Goal: Information Seeking & Learning: Compare options

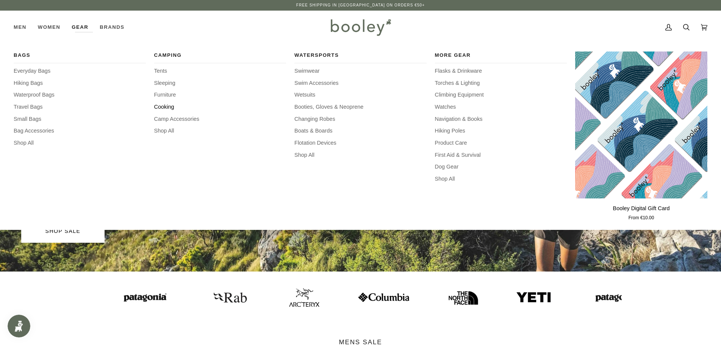
click at [165, 105] on span "Cooking" at bounding box center [220, 107] width 132 height 8
click at [177, 117] on span "Camp Accessories" at bounding box center [220, 119] width 132 height 8
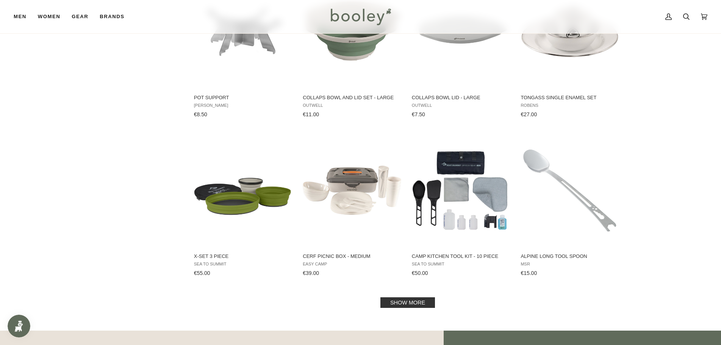
scroll to position [682, 0]
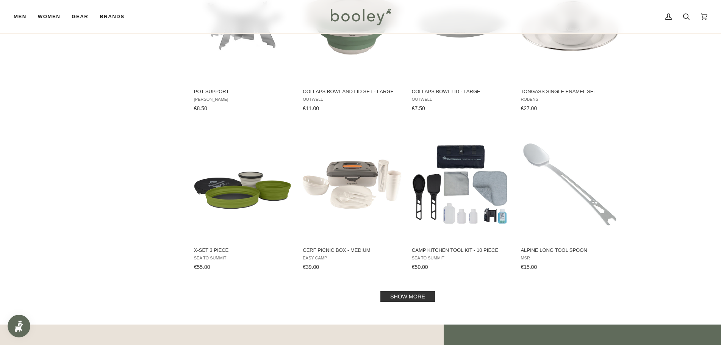
click at [412, 296] on link "Show more" at bounding box center [408, 297] width 55 height 11
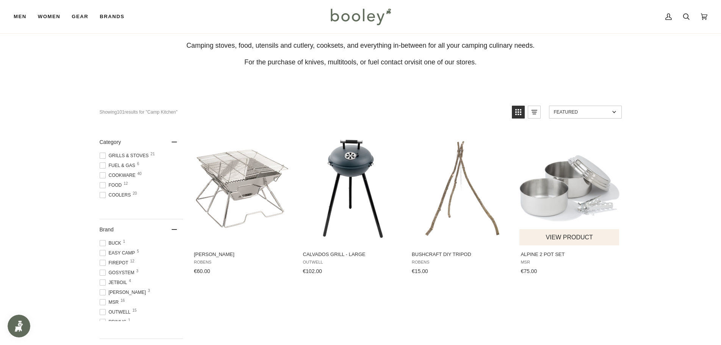
scroll to position [38, 0]
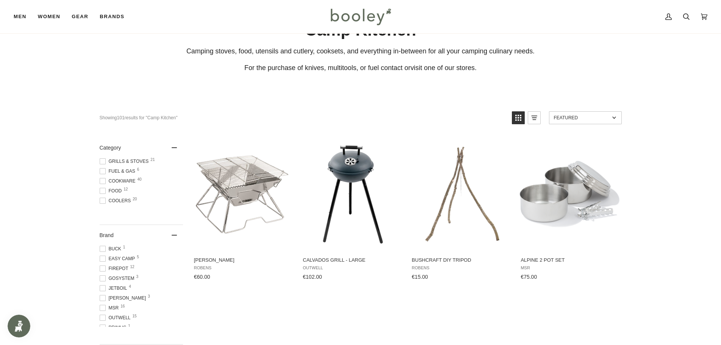
click at [131, 160] on span "Grills & Stoves 21" at bounding box center [126, 161] width 52 height 7
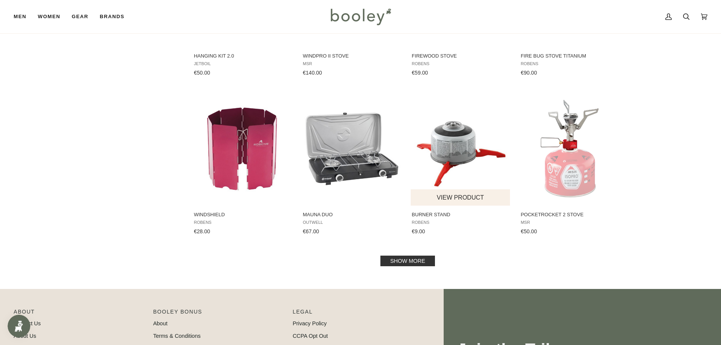
scroll to position [711, 0]
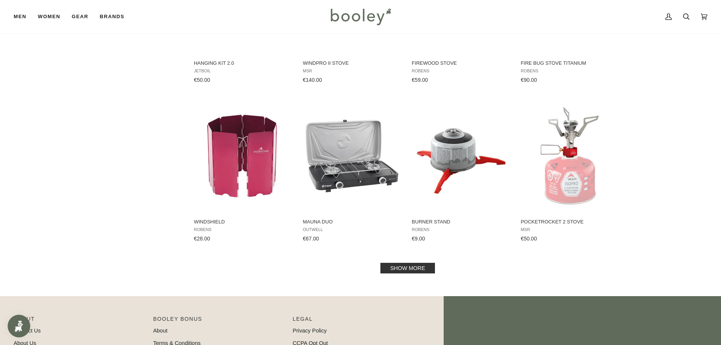
click at [397, 264] on link "Show more" at bounding box center [408, 268] width 55 height 11
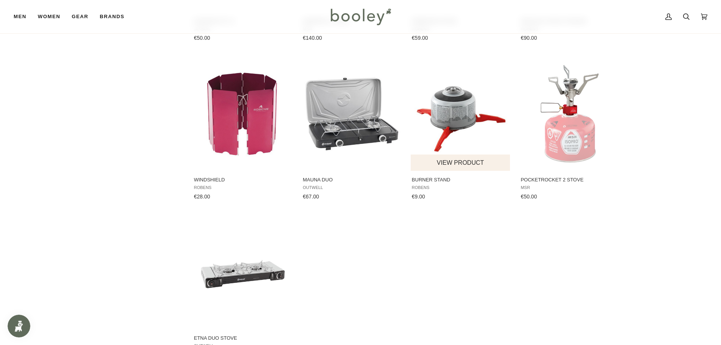
scroll to position [749, 0]
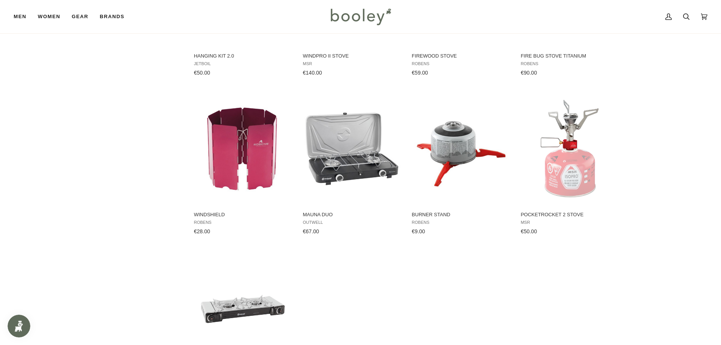
scroll to position [711, 0]
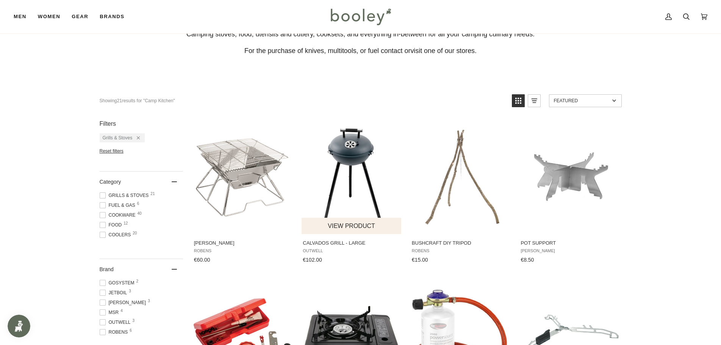
scroll to position [27, 0]
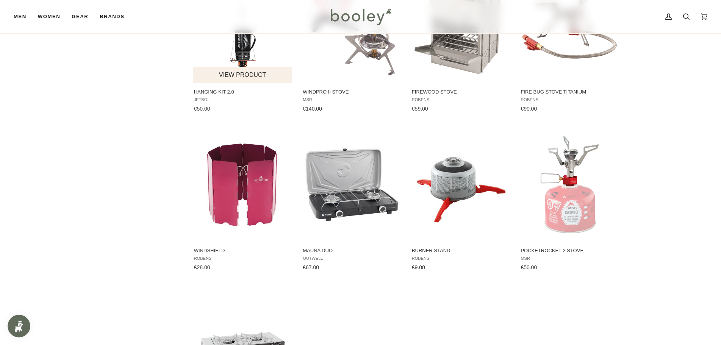
scroll to position [682, 0]
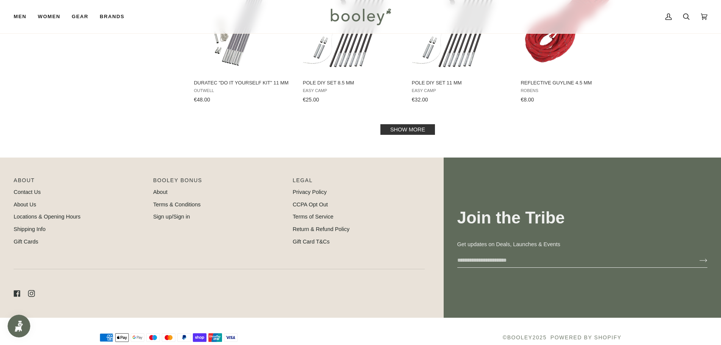
scroll to position [851, 0]
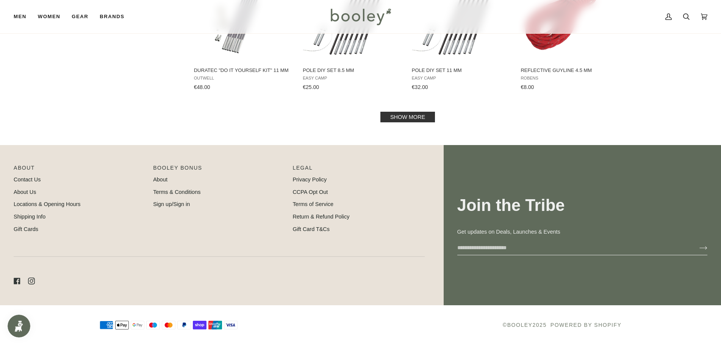
click at [400, 117] on link "Show more" at bounding box center [408, 117] width 55 height 11
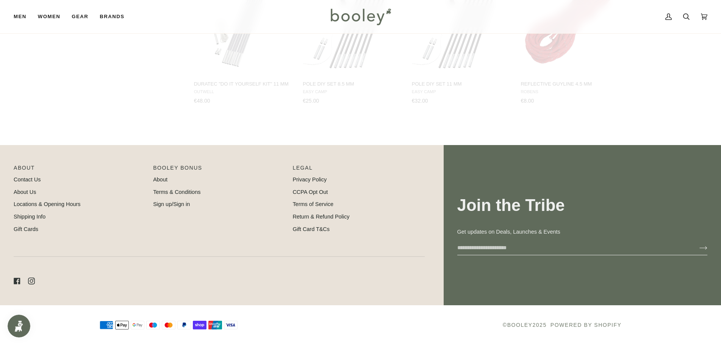
scroll to position [838, 0]
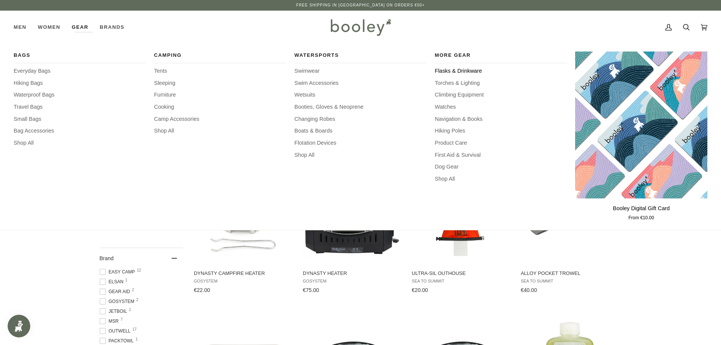
click at [463, 68] on span "Flasks & Drinkware" at bounding box center [501, 71] width 132 height 8
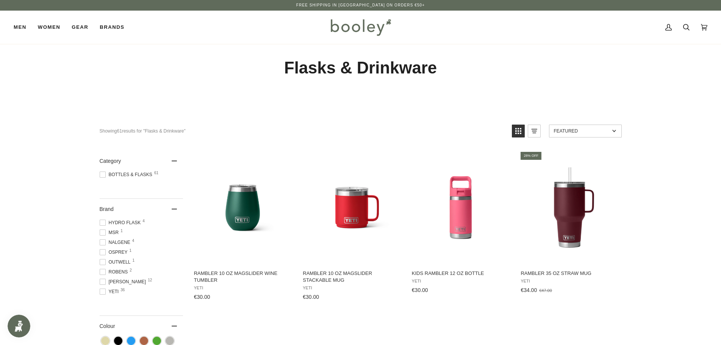
click at [116, 282] on span "Stanley 12" at bounding box center [124, 282] width 49 height 7
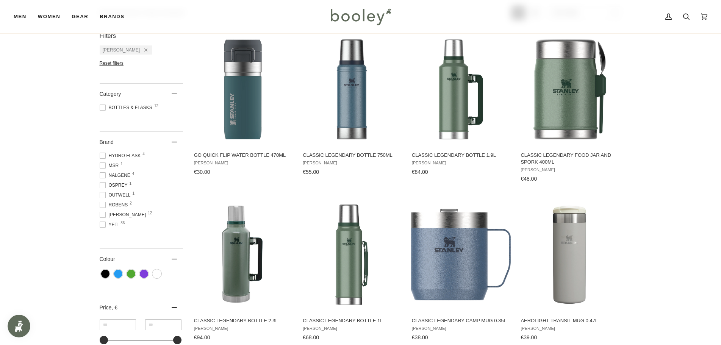
scroll to position [190, 0]
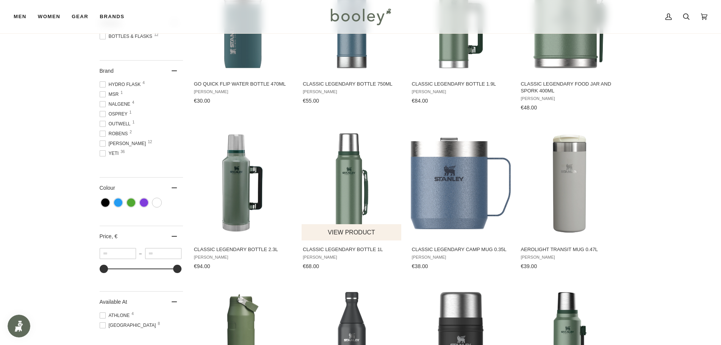
click at [347, 181] on img "Classic Legendary Bottle 1L" at bounding box center [352, 183] width 100 height 100
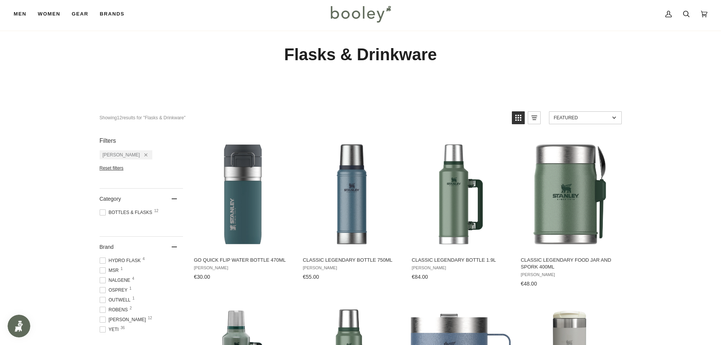
scroll to position [0, 0]
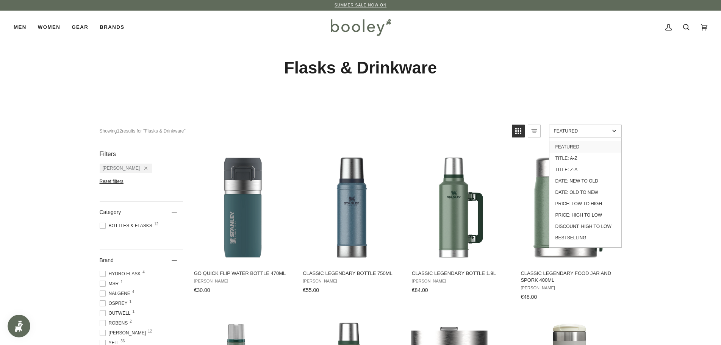
click at [608, 130] on span "Featured" at bounding box center [582, 131] width 56 height 5
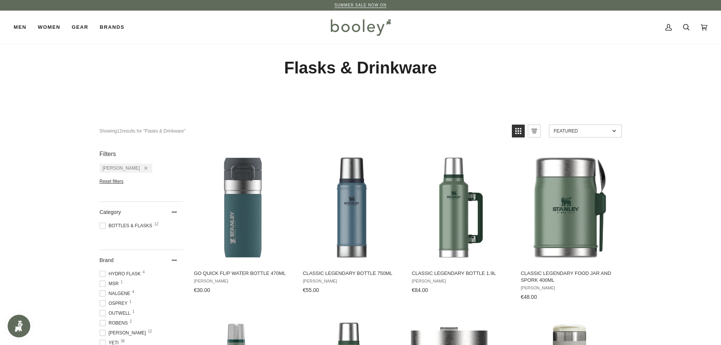
click at [608, 130] on span "Featured" at bounding box center [582, 131] width 56 height 5
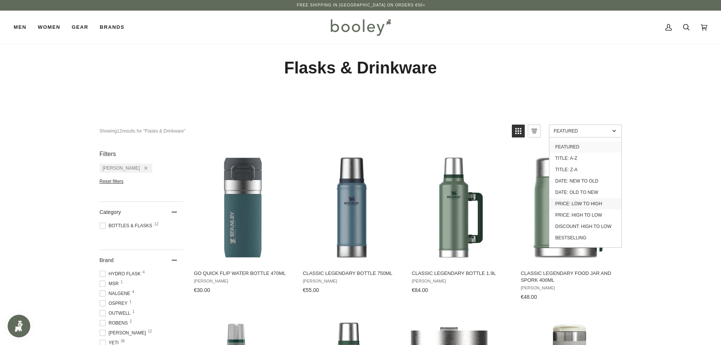
click at [584, 203] on link "Price: Low to High" at bounding box center [586, 203] width 72 height 11
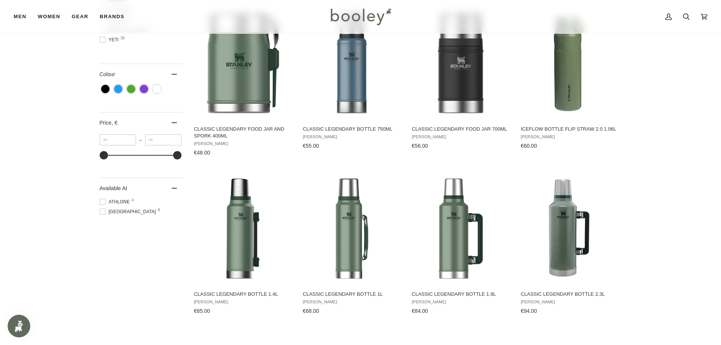
scroll to position [341, 0]
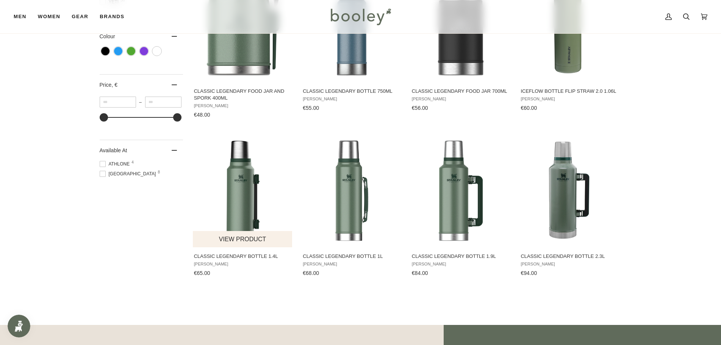
click at [240, 209] on img "Classic Legendary Bottle 1.4L" at bounding box center [243, 191] width 100 height 100
click at [336, 254] on span "Classic Legendary Bottle 1L" at bounding box center [352, 256] width 98 height 7
click at [238, 212] on img "Classic Legendary Bottle 1.4L" at bounding box center [243, 191] width 100 height 100
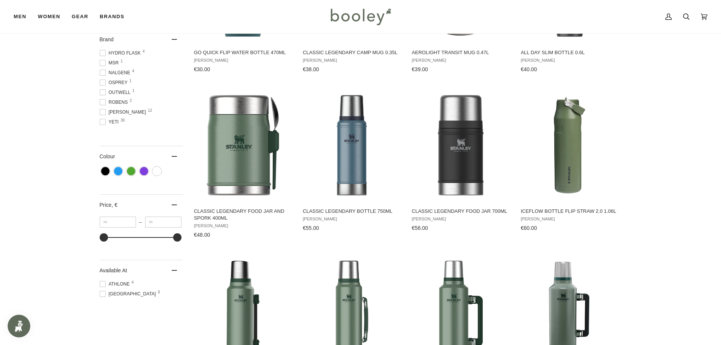
scroll to position [114, 0]
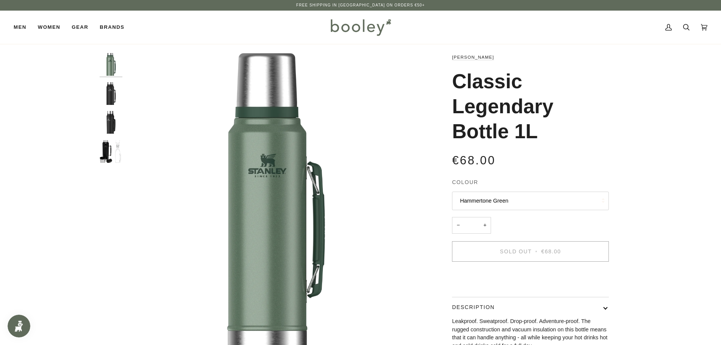
drag, startPoint x: 457, startPoint y: 80, endPoint x: 540, endPoint y: 127, distance: 95.4
click at [540, 127] on h1 "Classic Legendary Bottle 1L" at bounding box center [527, 106] width 151 height 75
copy h1 "Classic Legendary Bottle 1L"
click at [107, 151] on img "Stanley Classic Legendary Bottle 1L Matte Black Pebble - Booley Galway" at bounding box center [111, 151] width 23 height 23
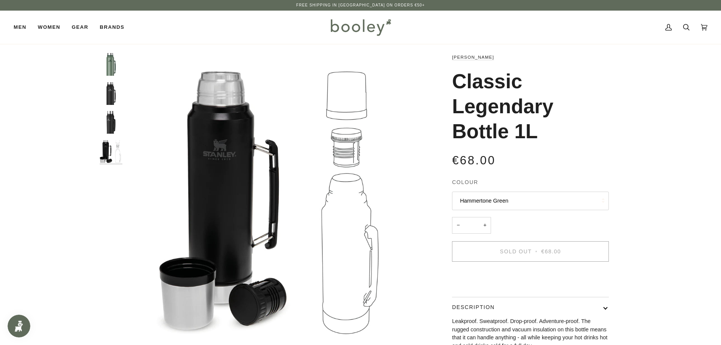
click at [114, 123] on img "Classic Legendary Bottle 1L" at bounding box center [111, 122] width 23 height 23
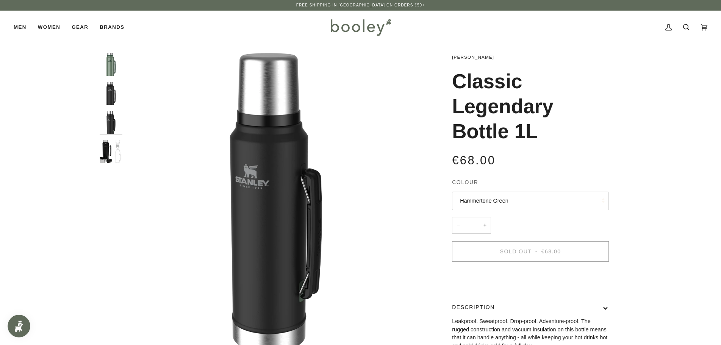
click at [109, 93] on img "Classic Legendary Bottle 1L" at bounding box center [111, 93] width 23 height 23
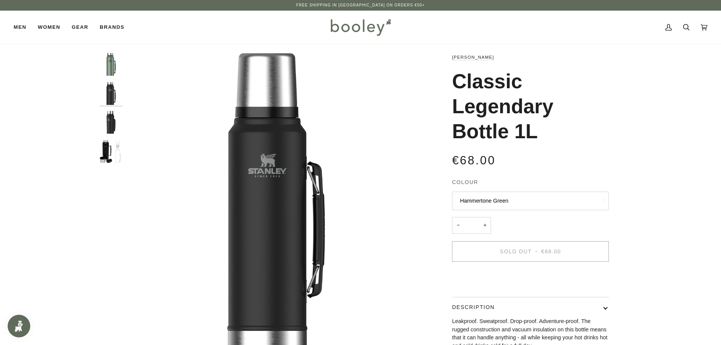
click at [111, 69] on img "Classic Legendary Bottle 1L" at bounding box center [111, 64] width 23 height 23
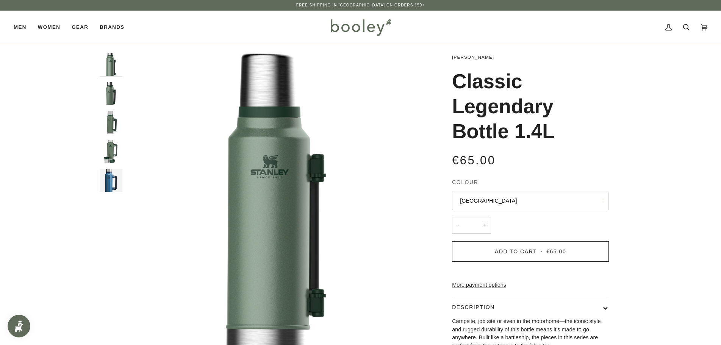
click at [108, 145] on img "Stanley Classic Legendary Bottle 1.4L Hammertone Green - Booley Galway" at bounding box center [111, 151] width 23 height 23
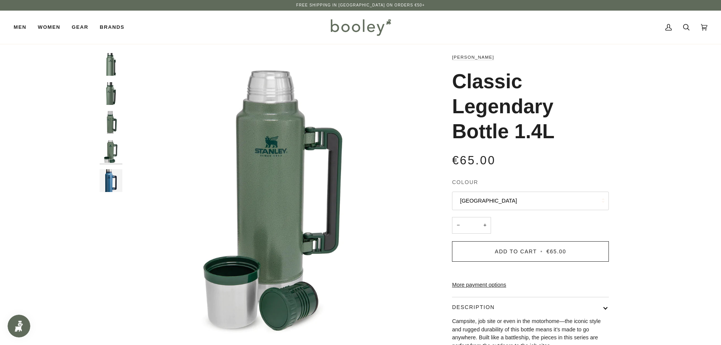
click at [113, 118] on img "Stanley Classic Legendary Bottle 1.4L Hammertone Green - Booley Galway" at bounding box center [111, 122] width 23 height 23
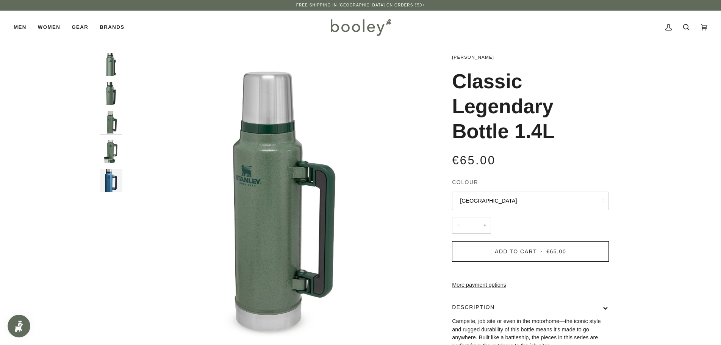
click at [110, 92] on img "Stanley Classic Legendary Bottle 1.4L Hammertone Green - Booley Galway" at bounding box center [111, 93] width 23 height 23
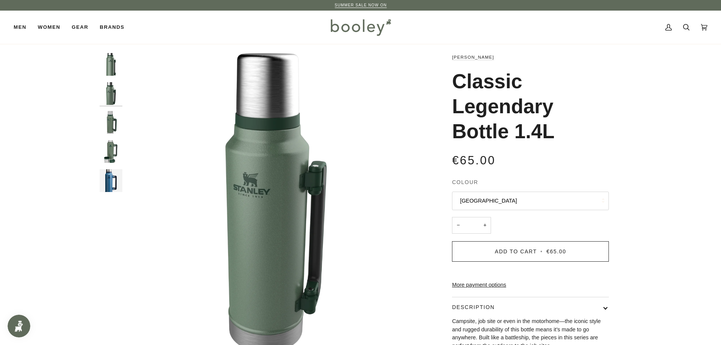
click at [111, 64] on img "Stanley Classic Legendary Bottle 1.4L Hammertone Green - Booley Galway" at bounding box center [111, 64] width 23 height 23
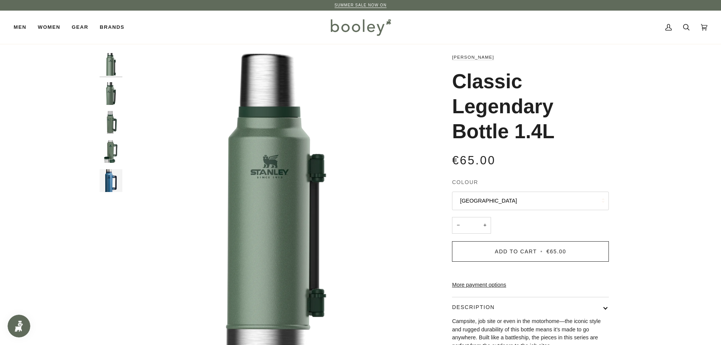
drag, startPoint x: 456, startPoint y: 80, endPoint x: 570, endPoint y: 127, distance: 122.9
click at [570, 127] on h1 "Classic Legendary Bottle 1.4L" at bounding box center [527, 106] width 151 height 75
copy h1 "Classic Legendary Bottle 1.4L"
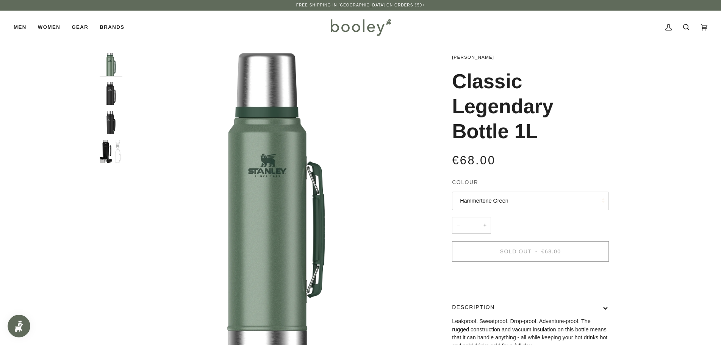
drag, startPoint x: 455, startPoint y: 79, endPoint x: 538, endPoint y: 129, distance: 96.6
click at [538, 129] on h1 "Classic Legendary Bottle 1L" at bounding box center [527, 106] width 151 height 75
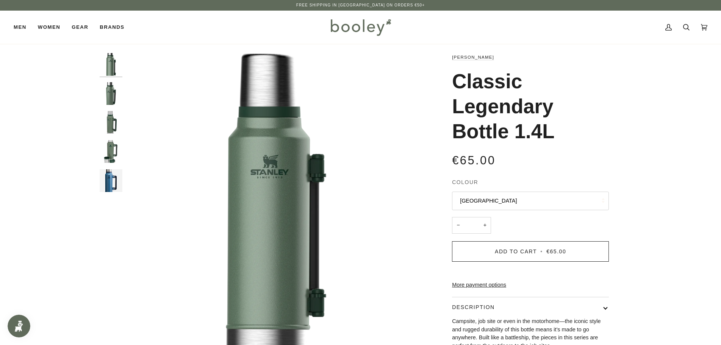
drag, startPoint x: 453, startPoint y: 80, endPoint x: 567, endPoint y: 122, distance: 121.6
click at [567, 122] on h1 "Classic Legendary Bottle 1.4L" at bounding box center [527, 106] width 151 height 75
